Goal: Entertainment & Leisure: Consume media (video, audio)

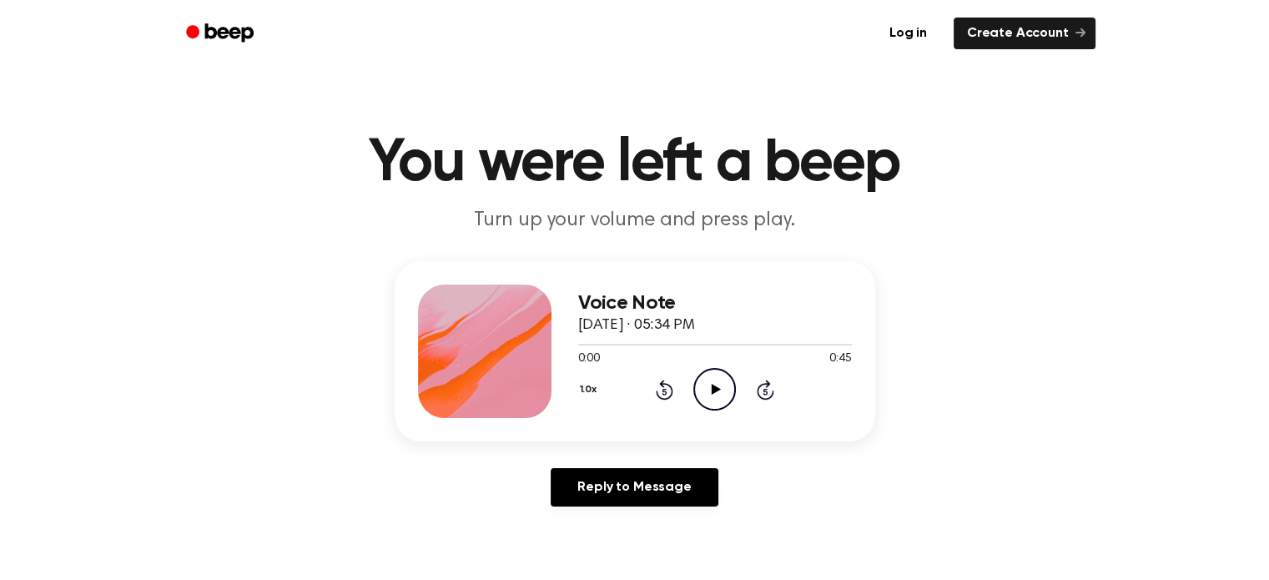
click at [710, 375] on icon "Play Audio" at bounding box center [714, 389] width 43 height 43
click at [717, 388] on icon at bounding box center [716, 389] width 9 height 11
click at [707, 385] on icon "Pause Audio" at bounding box center [714, 389] width 43 height 43
